Goal: Ask a question

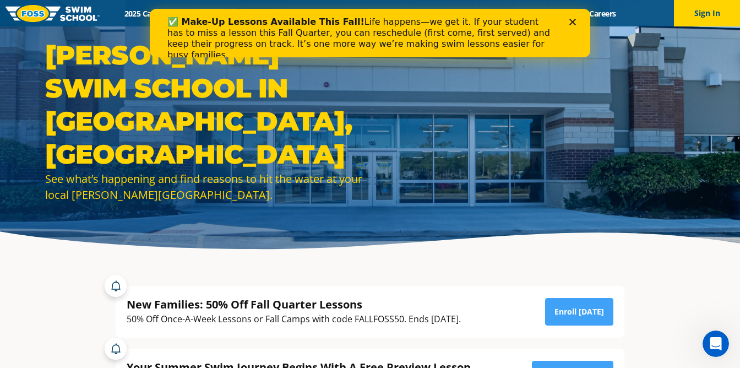
click at [718, 353] on div "Open Intercom Messenger" at bounding box center [716, 344] width 36 height 36
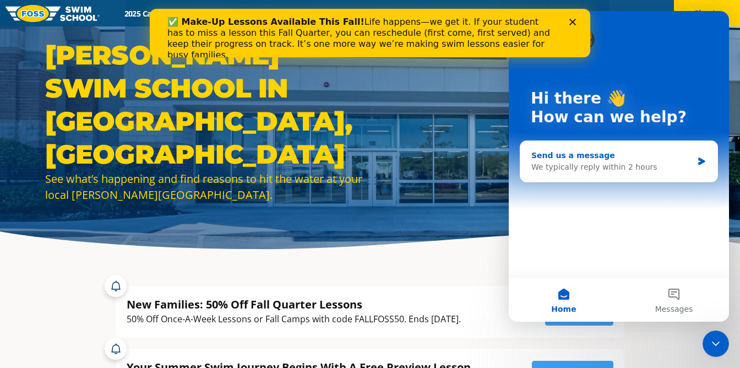
click at [642, 169] on div "We typically reply within 2 hours" at bounding box center [612, 167] width 161 height 12
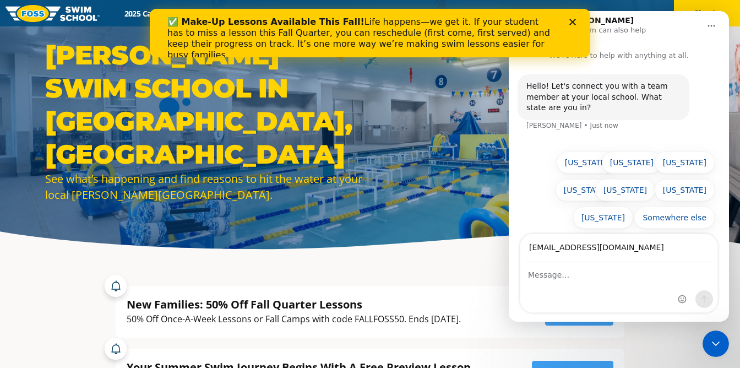
type input "[EMAIL_ADDRESS][DOMAIN_NAME]"
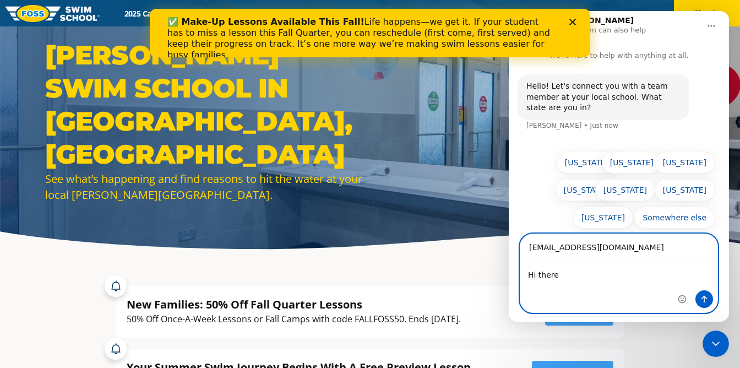
type textarea "Hi there"
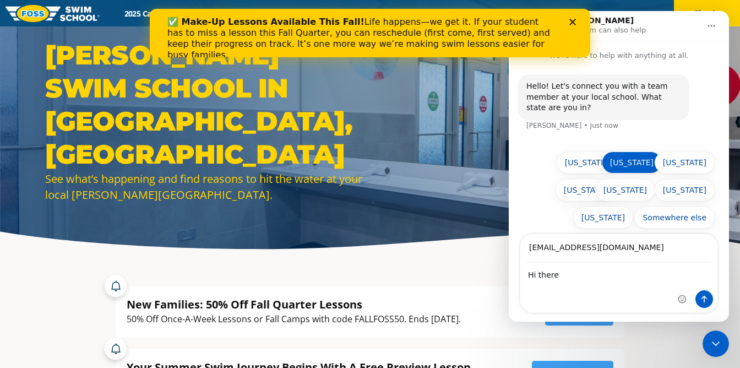
click at [637, 167] on button "[US_STATE]" at bounding box center [632, 162] width 60 height 22
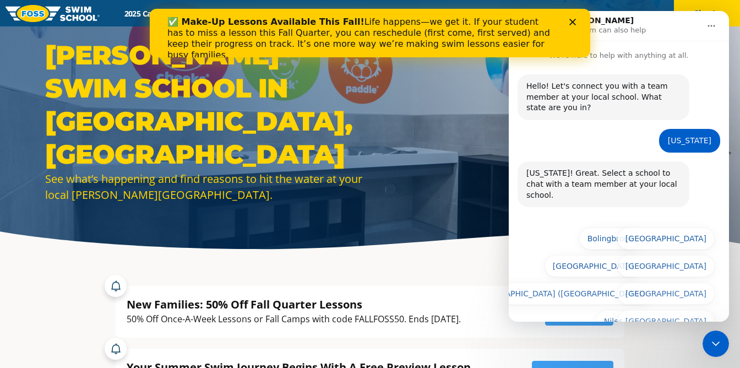
scroll to position [45, 0]
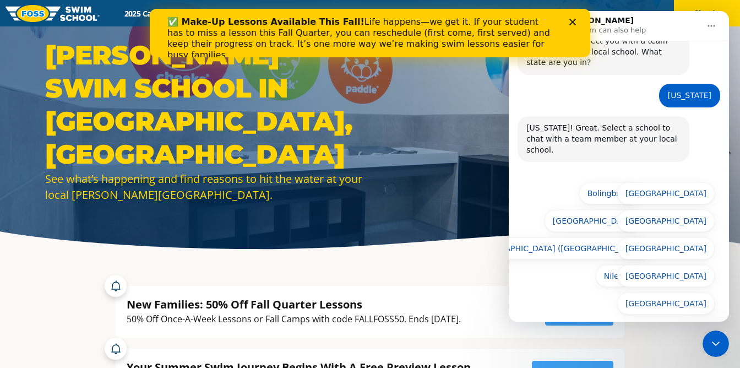
click at [574, 21] on polygon "Close" at bounding box center [573, 22] width 7 height 7
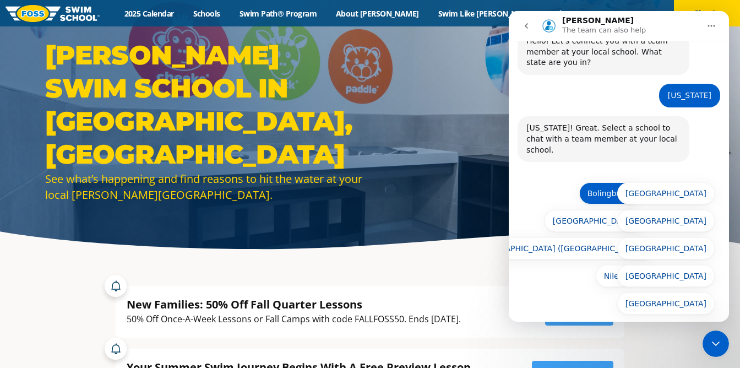
click at [597, 182] on button "Bolingbrook" at bounding box center [610, 193] width 62 height 22
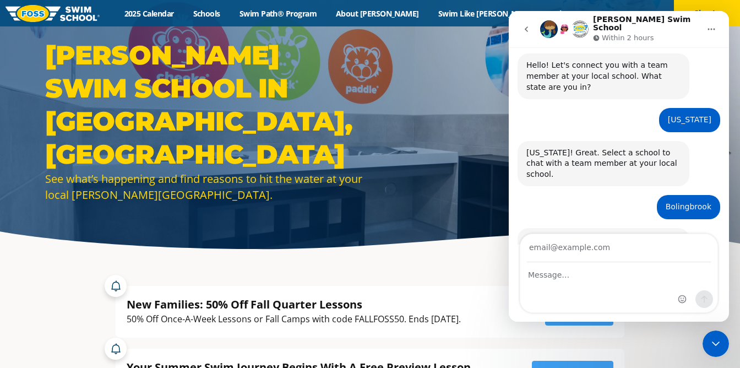
scroll to position [73, 0]
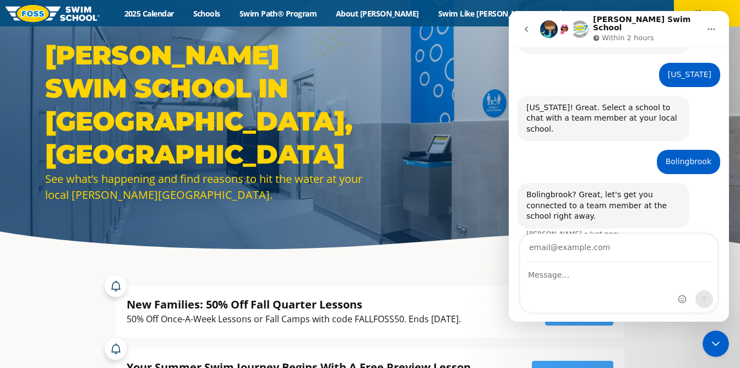
click at [577, 251] on input "Your email" at bounding box center [619, 248] width 184 height 28
type input "[EMAIL_ADDRESS][DOMAIN_NAME]"
click at [570, 283] on div "Intercom messenger" at bounding box center [619, 288] width 197 height 50
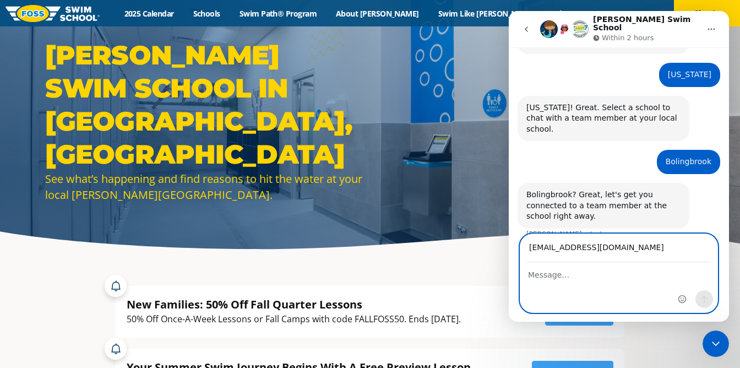
click at [590, 265] on textarea "Message…" at bounding box center [619, 272] width 197 height 19
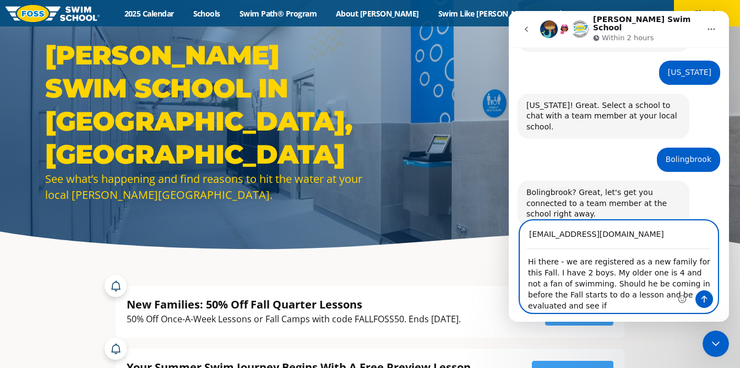
scroll to position [86, 0]
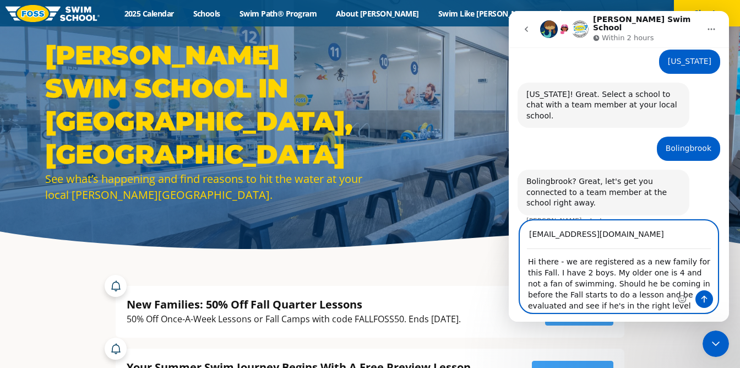
type textarea "Hi there - we are registered as a new family for this Fall. I have 2 boys. My o…"
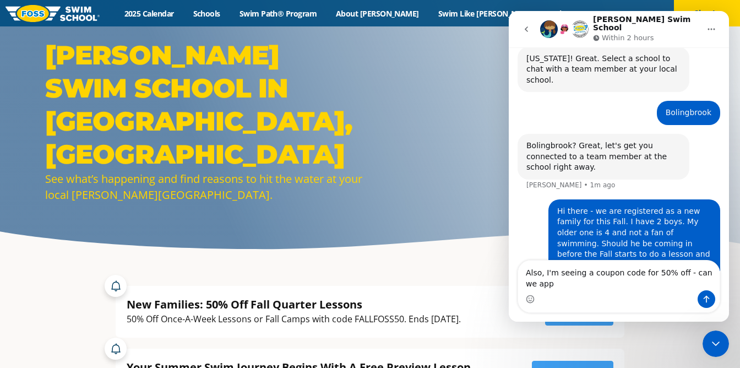
scroll to position [133, 0]
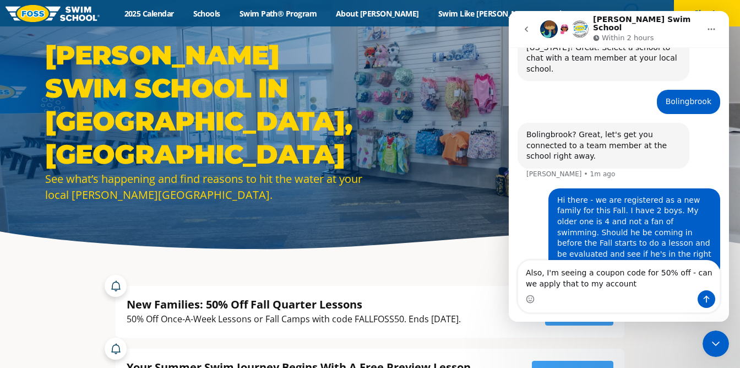
type textarea "Also, I'm seeing a coupon code for 50% off - can we apply that to my account?"
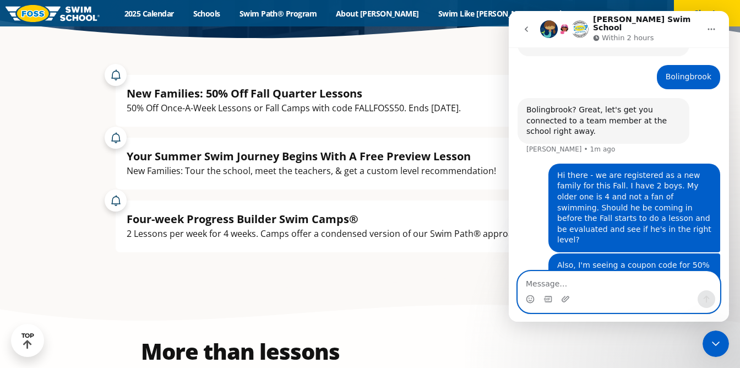
scroll to position [212, 0]
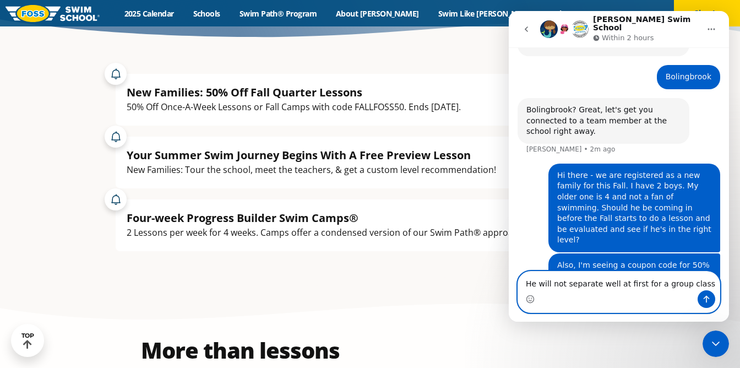
type textarea "He will not separate well at first for a group class."
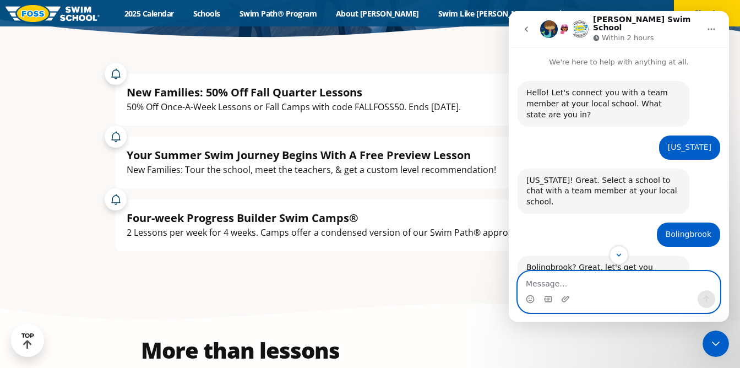
scroll to position [194, 0]
